Goal: Task Accomplishment & Management: Manage account settings

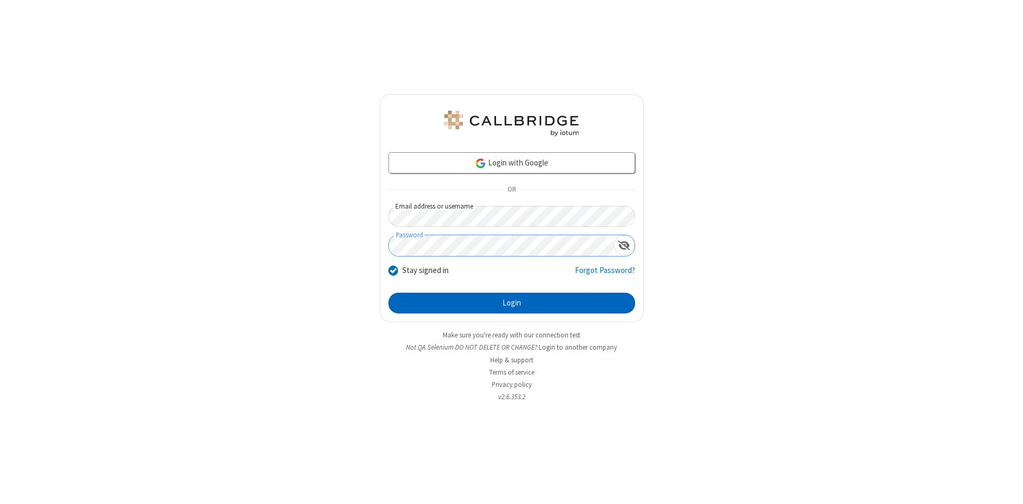
click at [511, 304] on button "Login" at bounding box center [511, 303] width 247 height 21
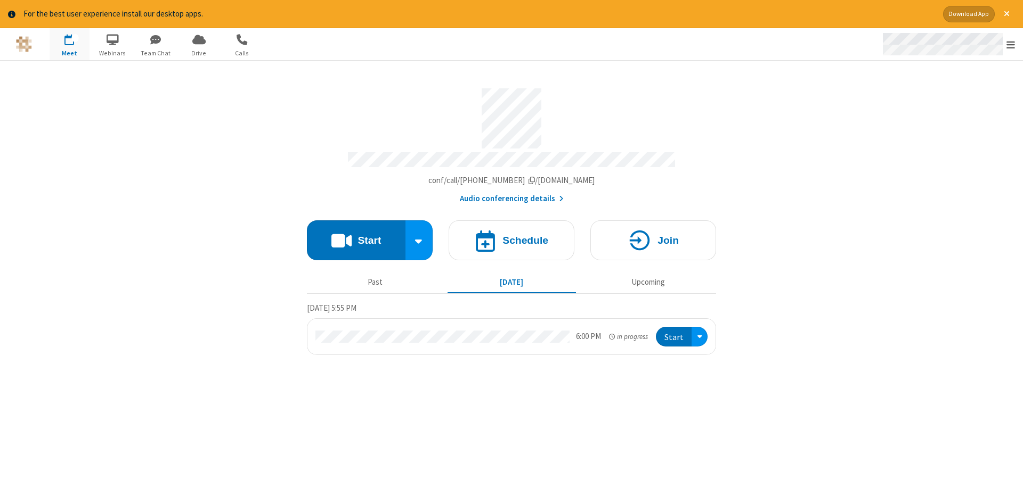
click at [1010, 45] on span "Open menu" at bounding box center [1010, 44] width 9 height 11
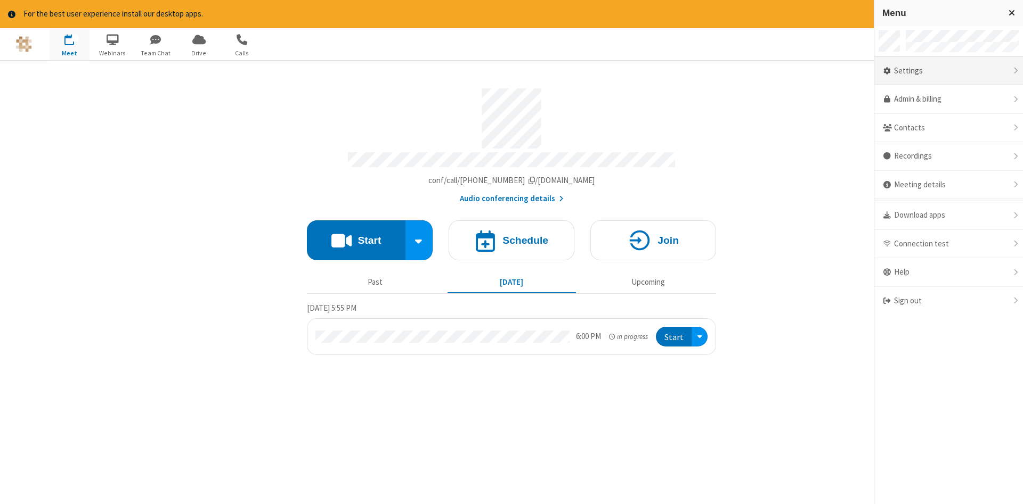
click at [948, 71] on div "Settings" at bounding box center [948, 71] width 149 height 29
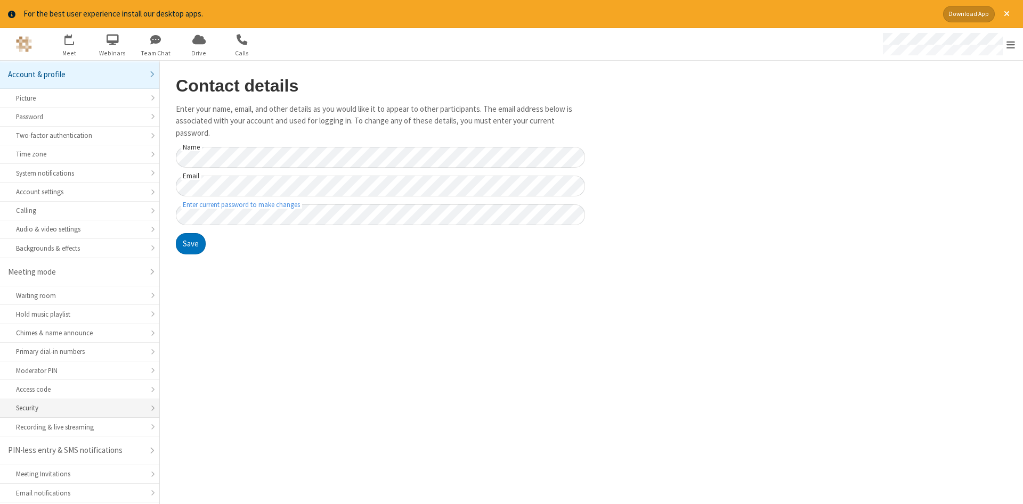
click at [79, 403] on div "Security" at bounding box center [79, 408] width 127 height 10
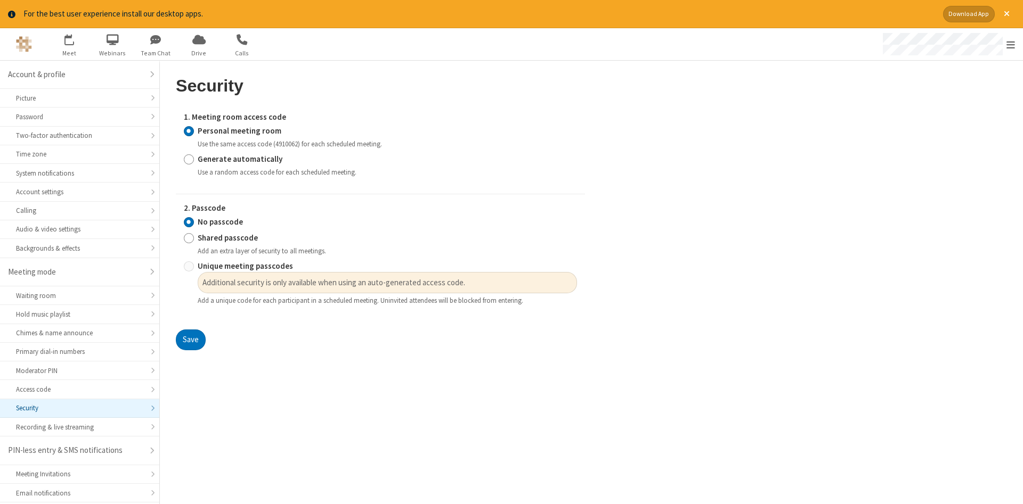
scroll to position [27, 0]
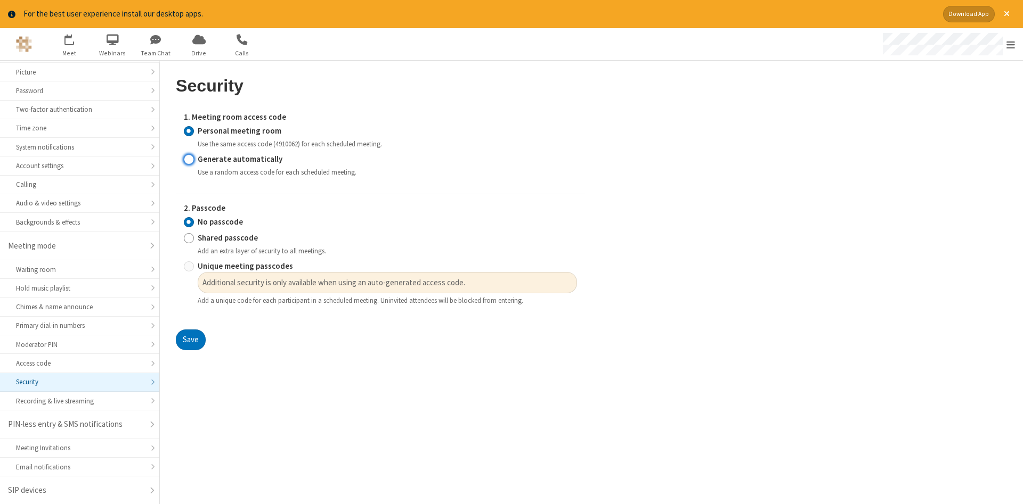
click at [189, 159] on input "Generate automatically" at bounding box center [189, 158] width 10 height 11
radio input "true"
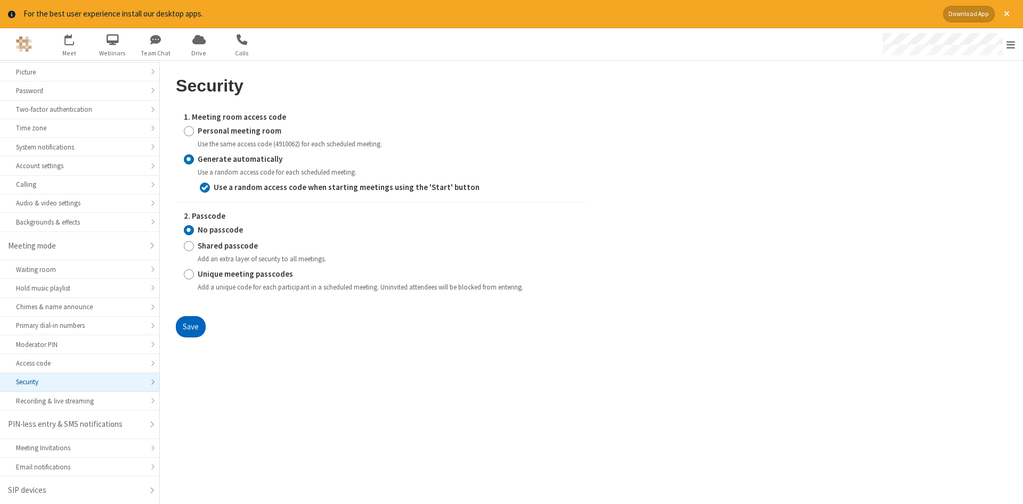
click at [190, 327] on button "Save" at bounding box center [191, 326] width 30 height 21
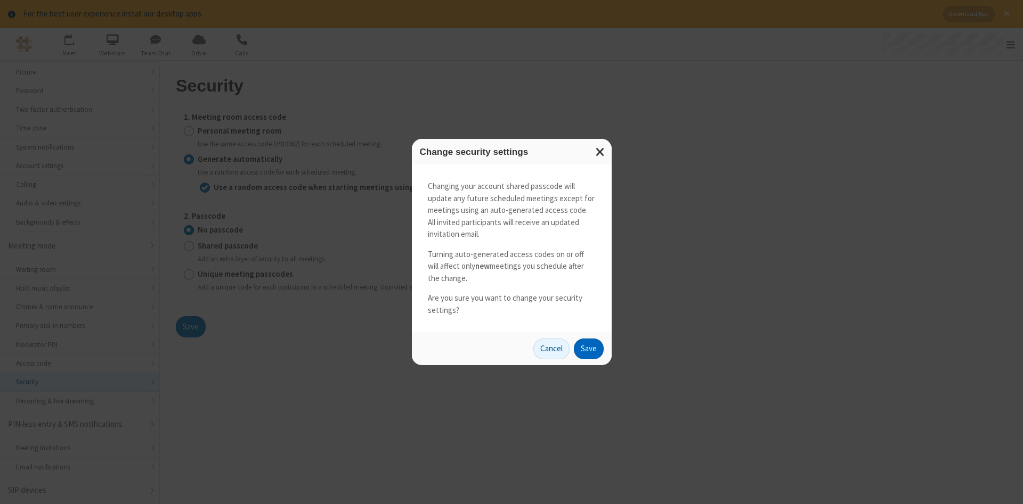
click at [588, 349] on button "Save" at bounding box center [589, 349] width 30 height 21
